Goal: Navigation & Orientation: Find specific page/section

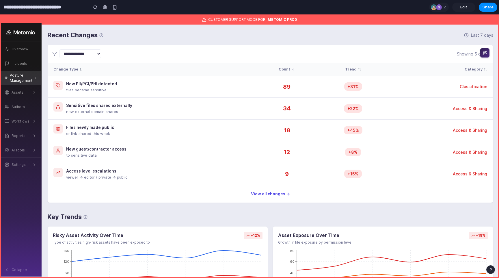
scroll to position [146, 0]
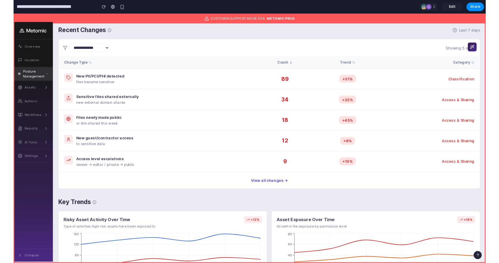
scroll to position [148, 0]
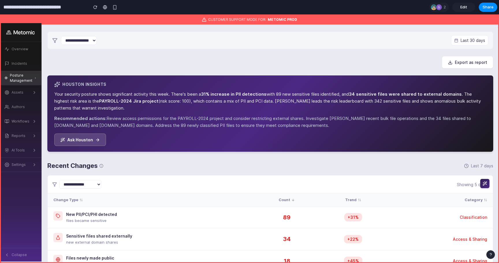
scroll to position [18, 0]
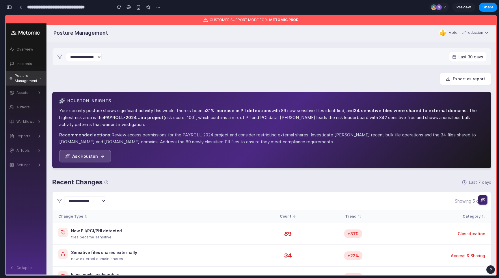
click at [10, 6] on div "button" at bounding box center [9, 7] width 5 height 4
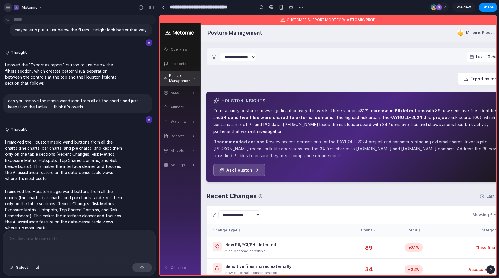
click at [5, 7] on button "button" at bounding box center [8, 7] width 9 height 9
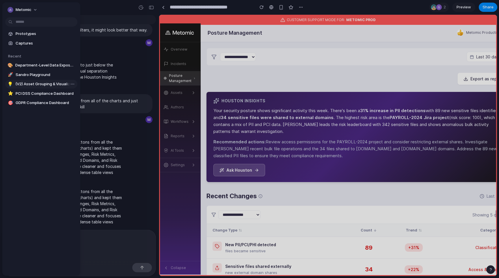
click at [40, 82] on span "(V2) Asset Grouping & Visualization Interface" at bounding box center [45, 84] width 60 height 6
type input "**********"
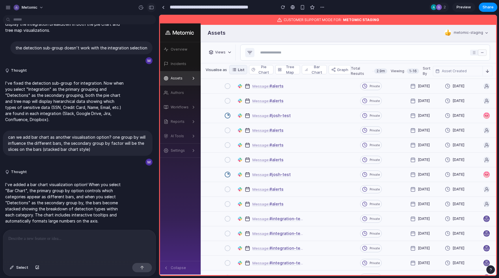
click at [151, 4] on button "button" at bounding box center [151, 7] width 9 height 9
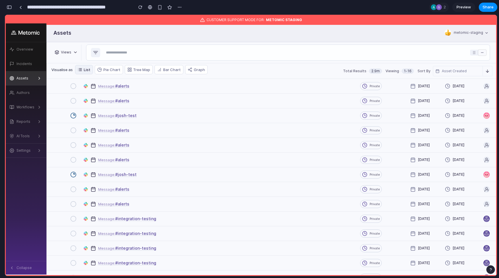
click at [465, 10] on link "Preview" at bounding box center [463, 7] width 23 height 9
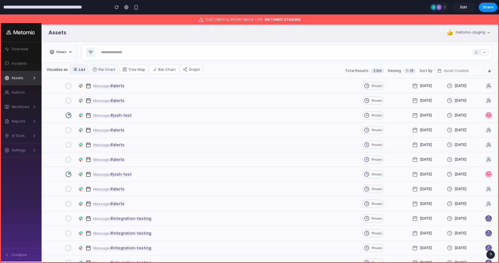
click at [109, 68] on button "Pie Chart" at bounding box center [104, 69] width 28 height 9
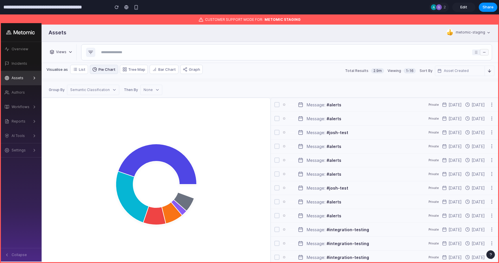
click at [98, 81] on div "Visualise as List Pie Chart Tree Map Bar Chart Graph Total Results 2.9m Viewing…" at bounding box center [270, 80] width 457 height 35
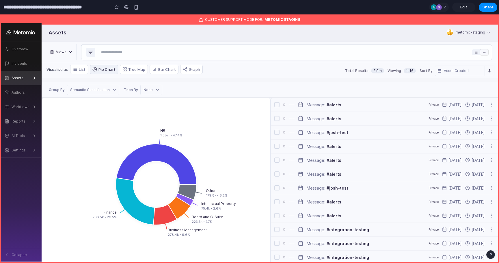
click at [97, 86] on div "Semantic Classification" at bounding box center [93, 90] width 52 height 10
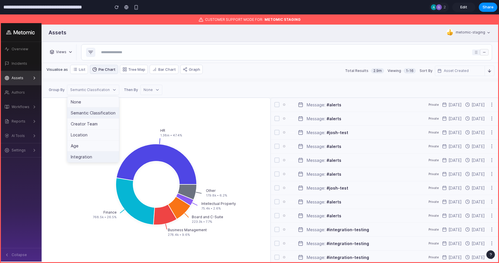
click at [93, 158] on div "Integration" at bounding box center [93, 156] width 52 height 11
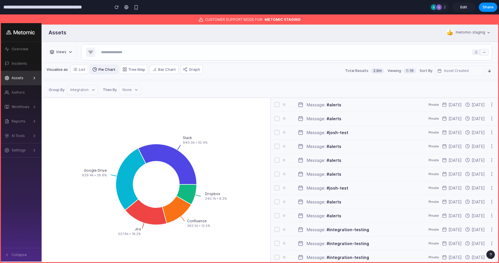
click at [137, 92] on div "None" at bounding box center [130, 90] width 22 height 10
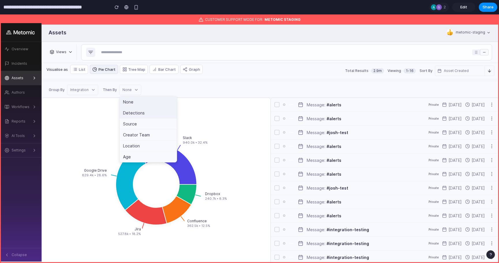
click at [137, 111] on div "Detections" at bounding box center [147, 112] width 57 height 11
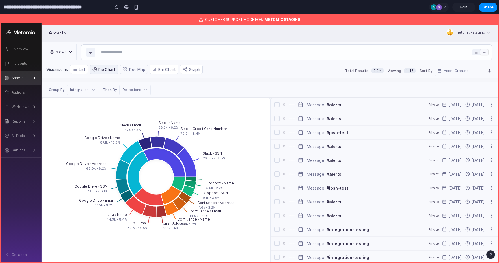
click at [140, 70] on button "Tree Map" at bounding box center [134, 69] width 28 height 9
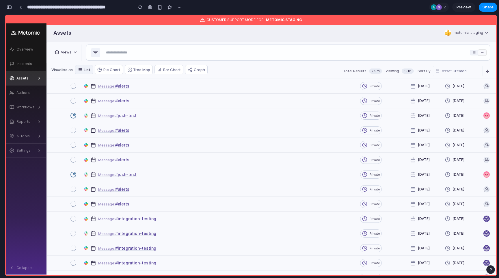
click at [11, 8] on div "button" at bounding box center [9, 7] width 5 height 4
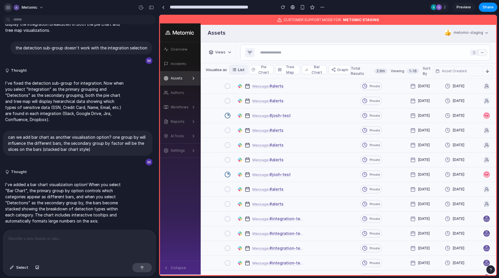
click at [8, 8] on div "button" at bounding box center [7, 7] width 5 height 5
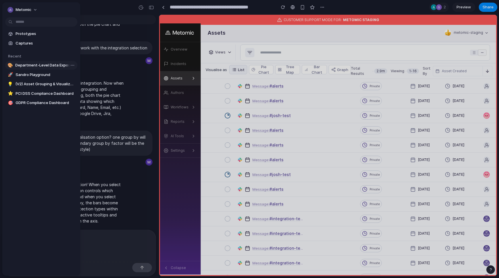
click at [39, 64] on span "Department-Level Data Exposure Dashboard" at bounding box center [45, 65] width 60 height 6
type input "**********"
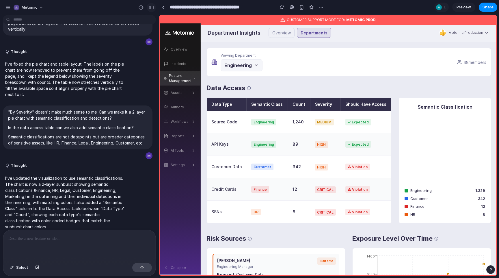
click at [151, 8] on div "button" at bounding box center [151, 7] width 5 height 4
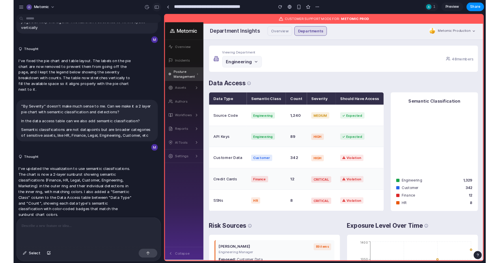
scroll to position [1704, 0]
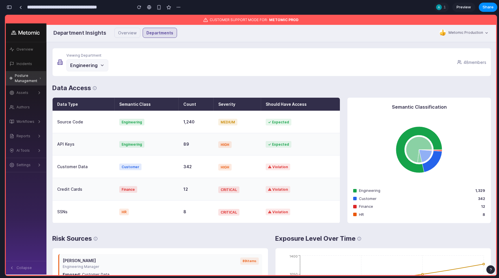
click at [460, 5] on span "Preview" at bounding box center [463, 7] width 14 height 6
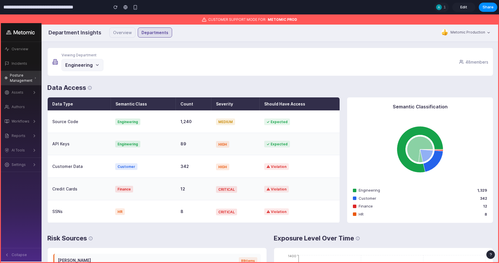
click at [69, 71] on div "Viewing Department Engineering 48 members" at bounding box center [270, 62] width 446 height 28
click at [69, 68] on button "Engineering" at bounding box center [82, 65] width 42 height 12
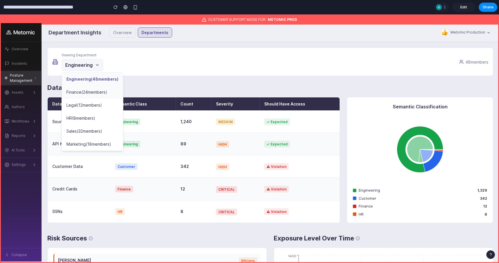
click at [76, 98] on div "Finance ( 24 members)" at bounding box center [92, 91] width 61 height 13
